Goal: Task Accomplishment & Management: Manage account settings

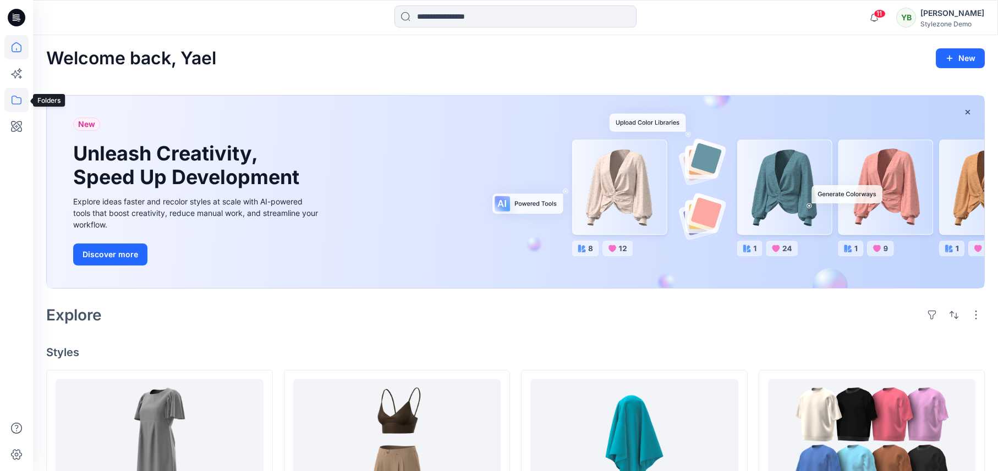
click at [18, 105] on icon at bounding box center [16, 100] width 24 height 24
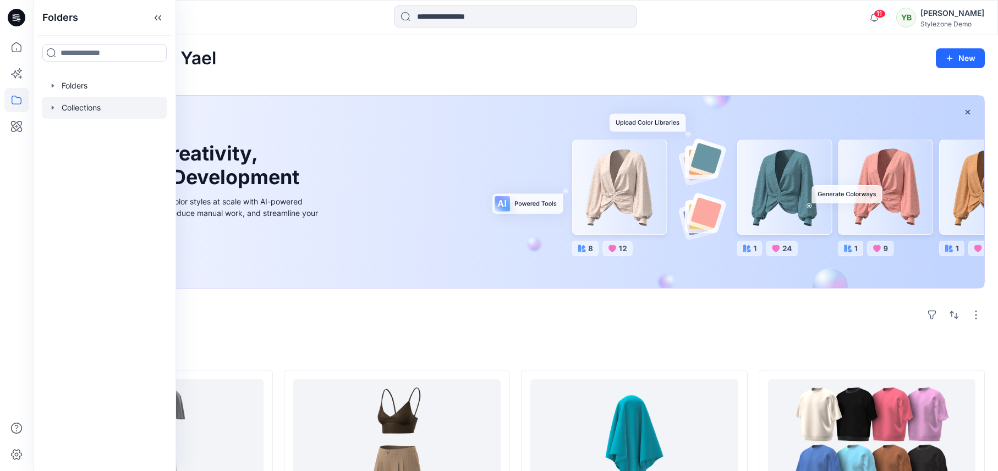
click at [53, 108] on icon "button" at bounding box center [53, 108] width 2 height 4
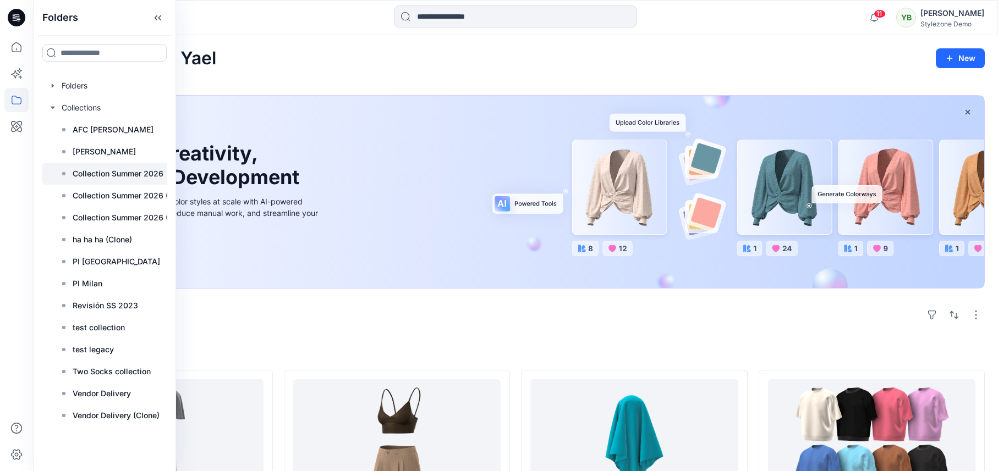
click at [106, 174] on p "Collection Summer 2026" at bounding box center [118, 173] width 91 height 13
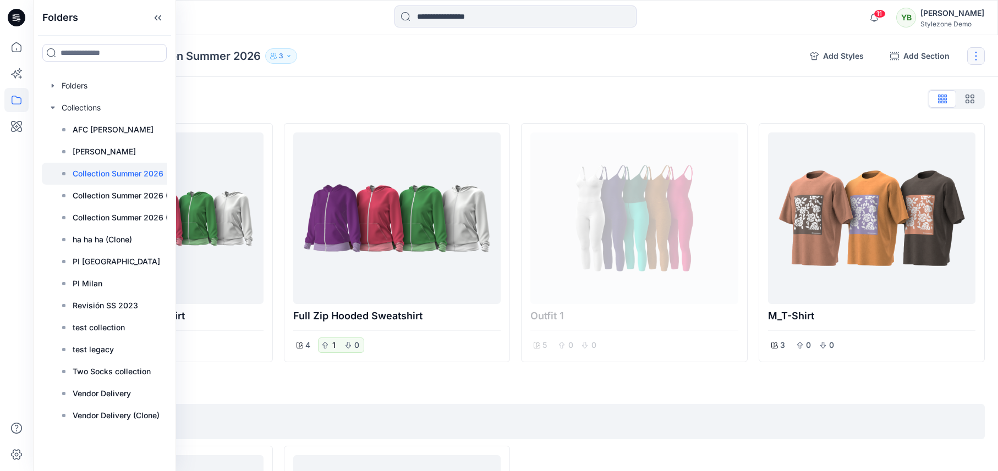
click at [980, 60] on button "button" at bounding box center [976, 56] width 18 height 18
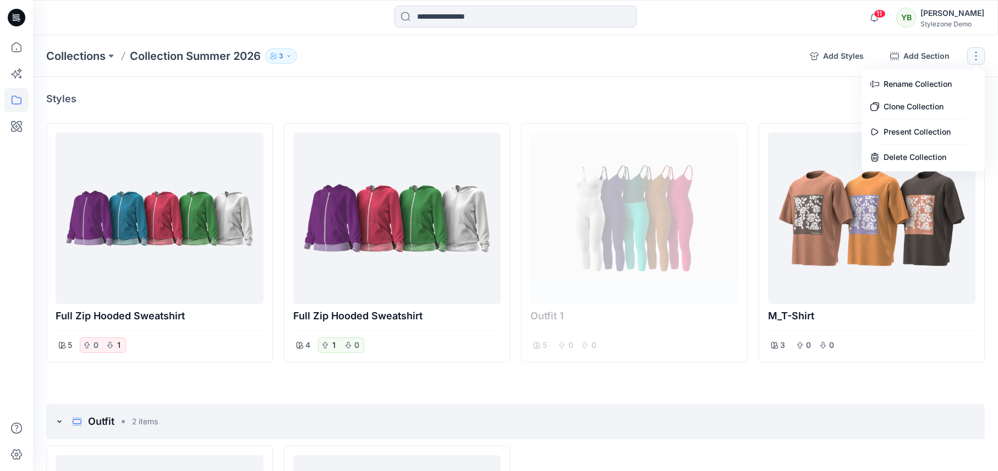
click at [289, 57] on icon "button" at bounding box center [289, 56] width 7 height 7
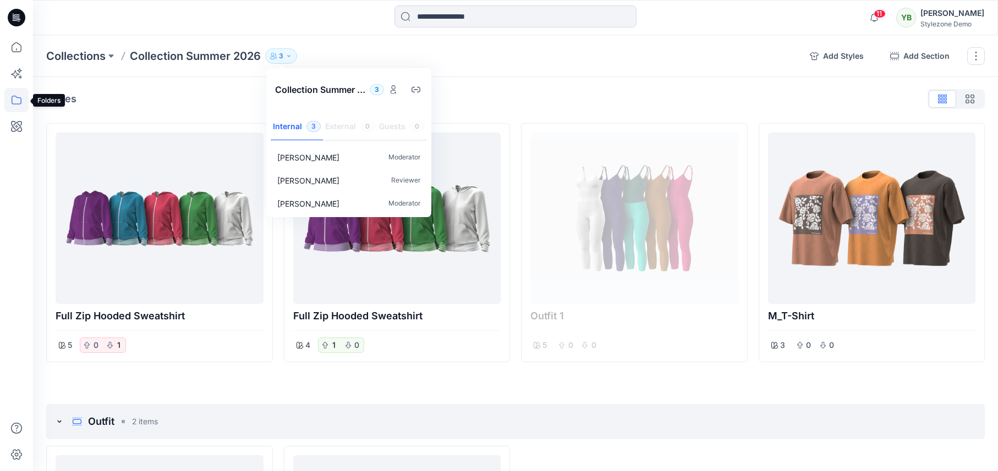
click at [16, 105] on icon at bounding box center [16, 100] width 24 height 24
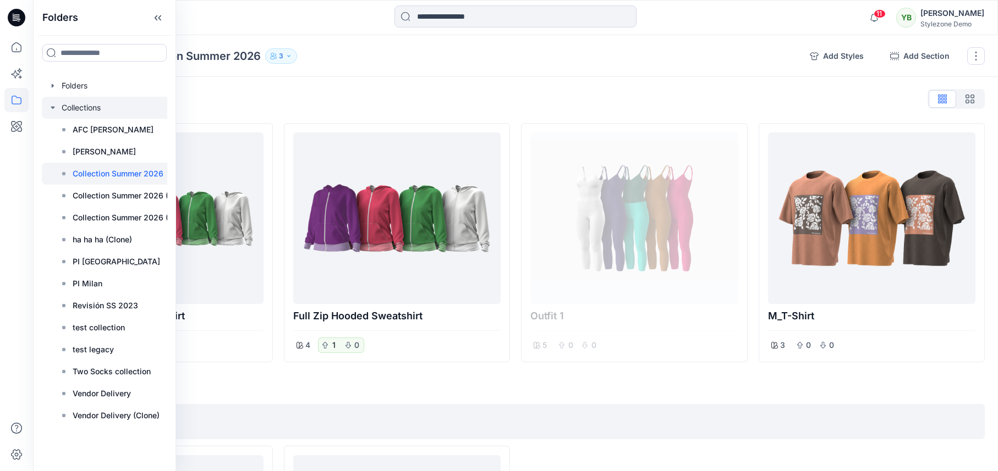
click at [53, 102] on div at bounding box center [119, 108] width 154 height 22
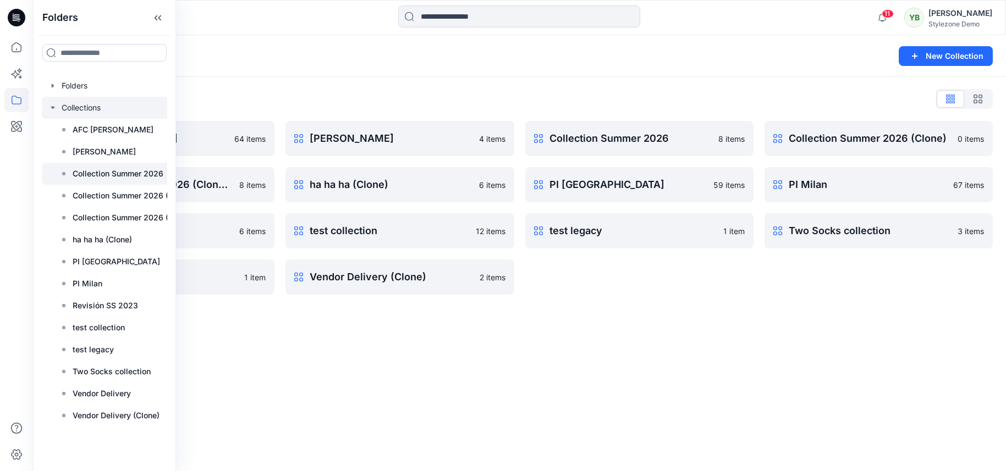
click at [100, 163] on div at bounding box center [119, 174] width 154 height 22
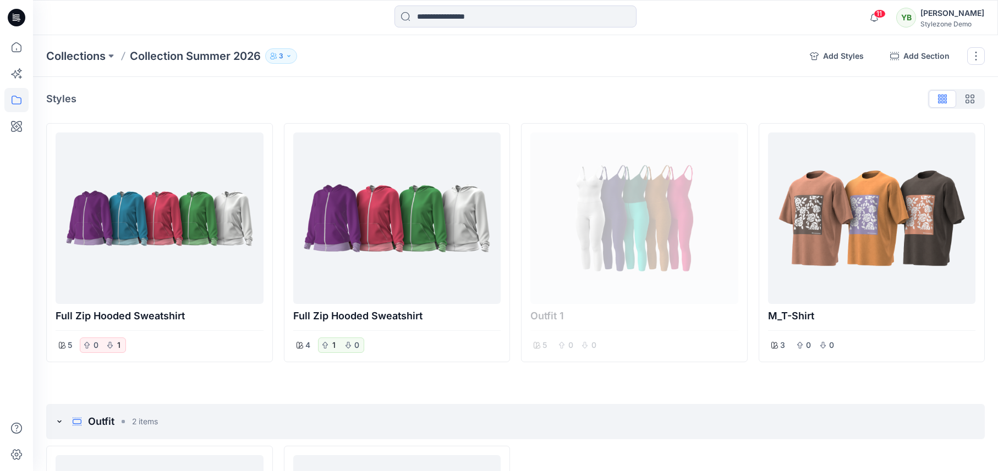
click at [292, 53] on icon "button" at bounding box center [289, 56] width 7 height 7
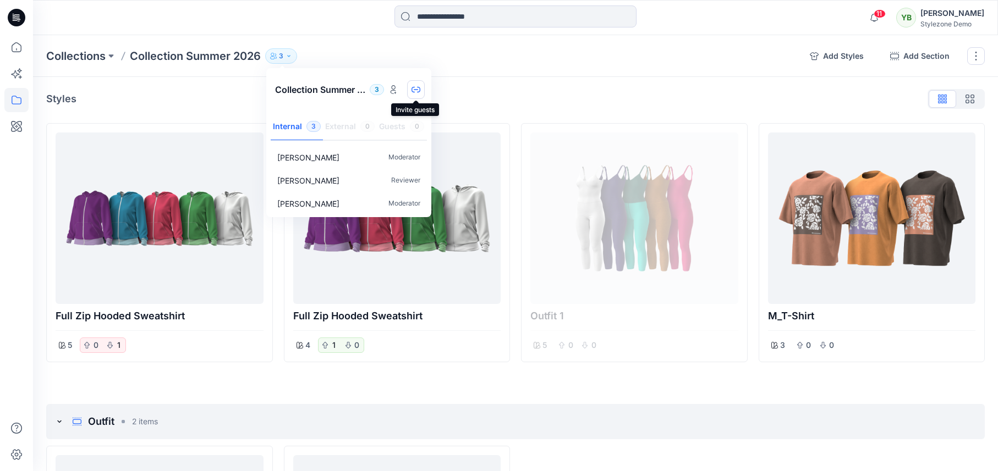
click at [414, 89] on icon "button" at bounding box center [415, 89] width 9 height 9
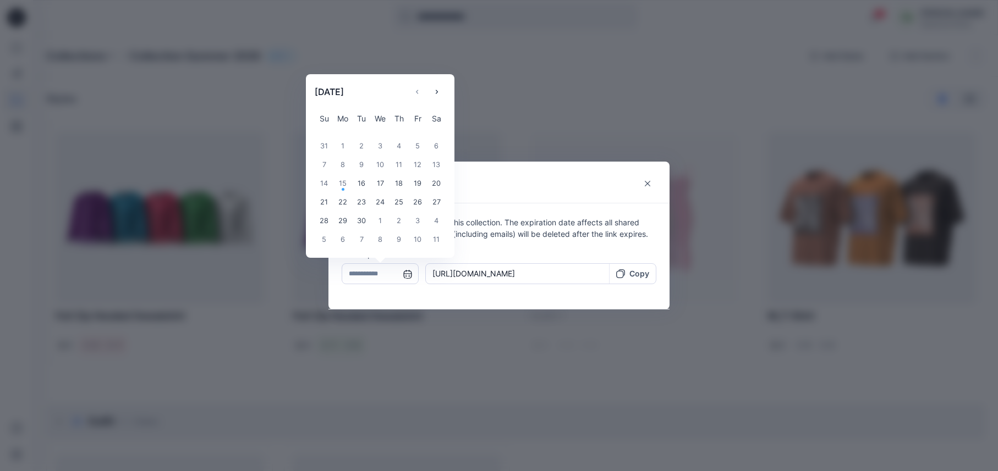
click at [412, 272] on input "text" at bounding box center [380, 273] width 77 height 21
click at [655, 277] on div "Copy" at bounding box center [633, 273] width 46 height 20
click at [409, 275] on input "text" at bounding box center [380, 273] width 77 height 21
click at [403, 219] on div "2" at bounding box center [398, 221] width 19 height 19
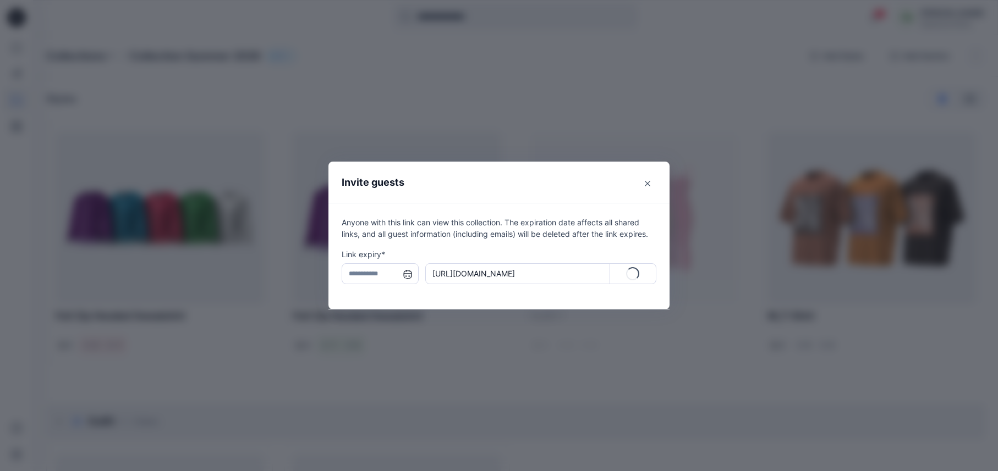
type input "**********"
click at [645, 275] on p "Copy" at bounding box center [639, 274] width 20 height 12
click at [650, 183] on icon "Close" at bounding box center [648, 184] width 6 height 6
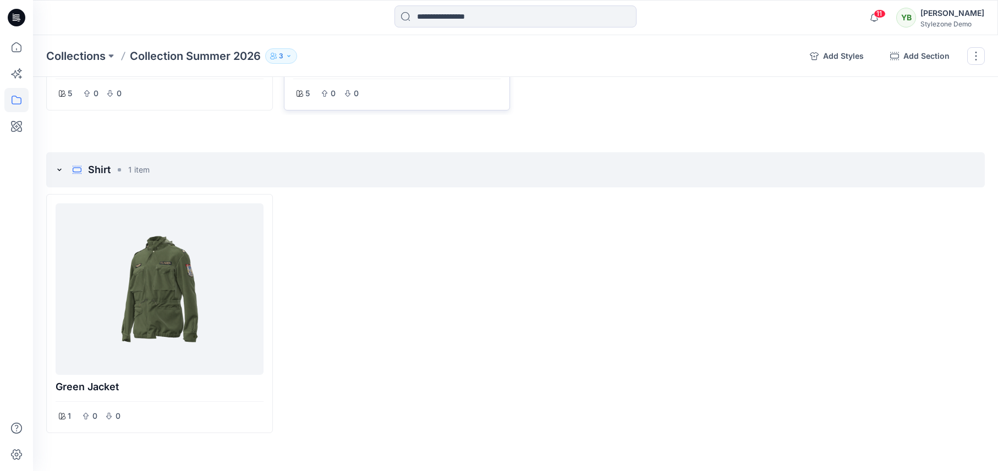
scroll to position [690, 0]
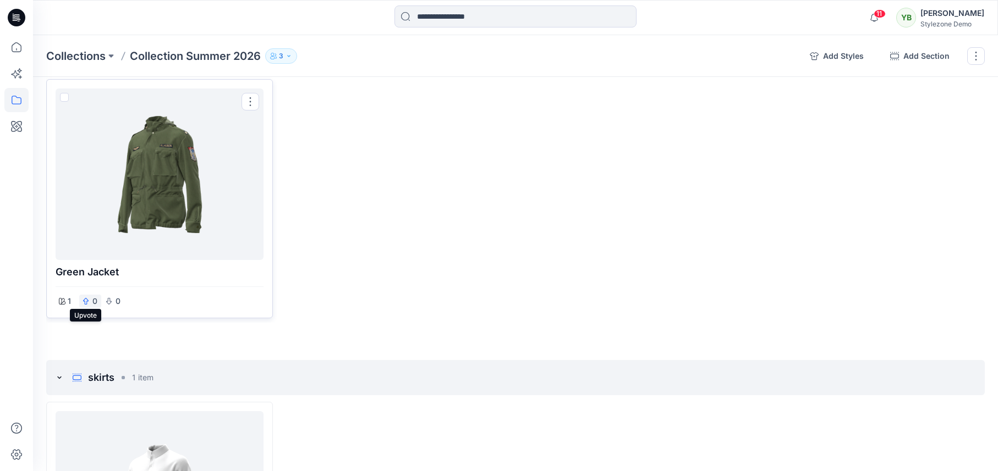
click at [85, 300] on icon "button" at bounding box center [86, 301] width 7 height 7
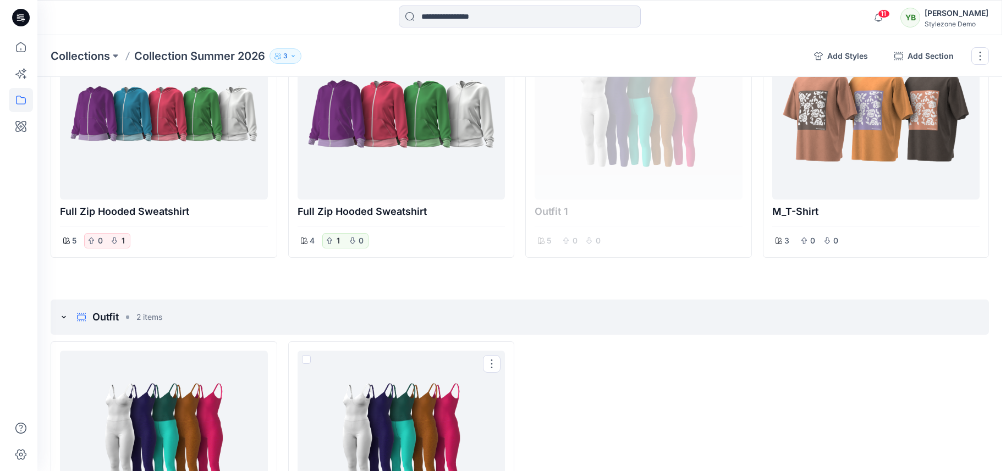
scroll to position [48, 0]
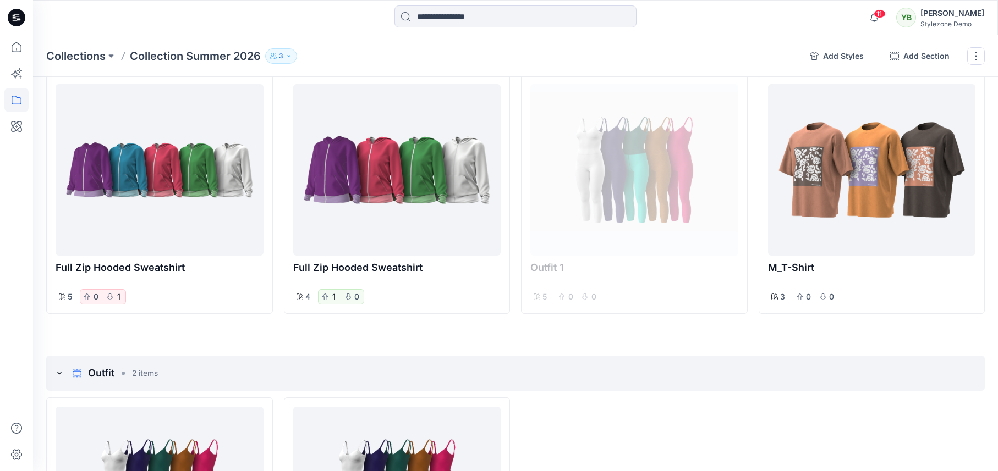
click at [945, 24] on div "Stylezone Demo" at bounding box center [952, 24] width 64 height 8
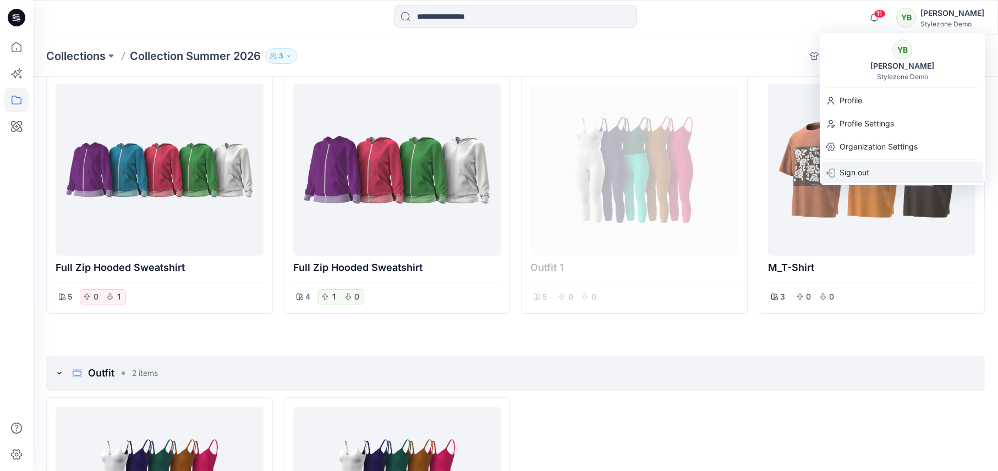
click at [860, 175] on p "Sign out" at bounding box center [854, 172] width 30 height 21
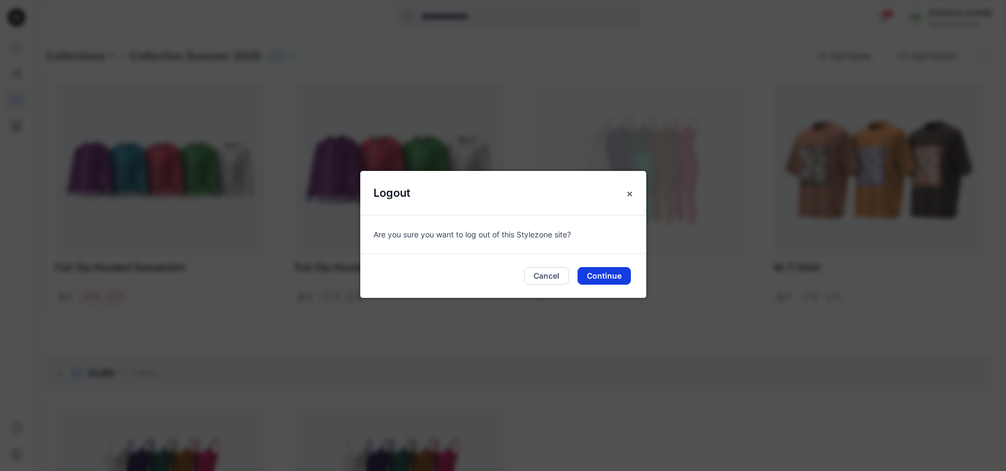
click at [589, 277] on button "Continue" at bounding box center [604, 276] width 53 height 18
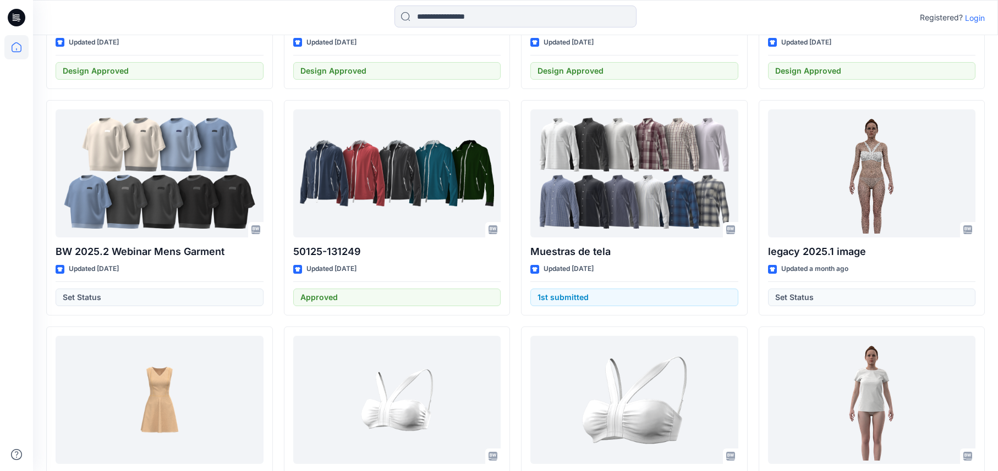
scroll to position [477, 0]
